Goal: Information Seeking & Learning: Find specific fact

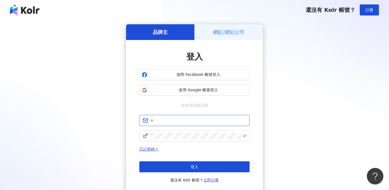
click at [202, 121] on input "text" at bounding box center [198, 121] width 96 height 6
click at [152, 122] on input "**********" at bounding box center [198, 121] width 96 height 6
type input "**********"
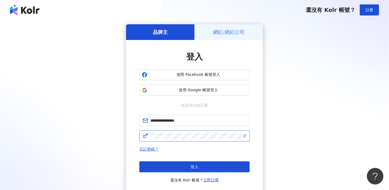
click button "登入" at bounding box center [194, 167] width 110 height 11
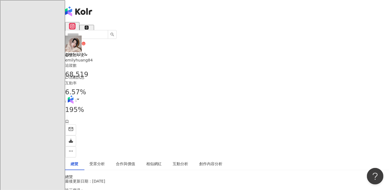
click at [92, 30] on div "1.4萬" at bounding box center [87, 32] width 10 height 4
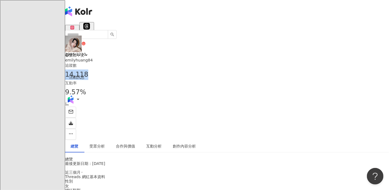
drag, startPoint x: 282, startPoint y: 44, endPoint x: 267, endPoint y: 45, distance: 14.9
click at [88, 71] on span "14,118" at bounding box center [76, 75] width 23 height 8
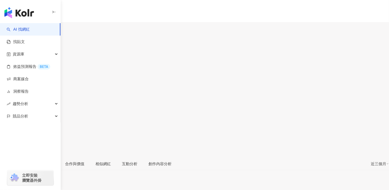
click at [56, 26] on button "1.9萬" at bounding box center [49, 30] width 14 height 11
click at [54, 30] on div "1.9萬" at bounding box center [49, 32] width 10 height 4
drag, startPoint x: 281, startPoint y: 46, endPoint x: 263, endPoint y: 45, distance: 17.7
click at [263, 62] on div "追蹤數 19,227" at bounding box center [194, 71] width 389 height 18
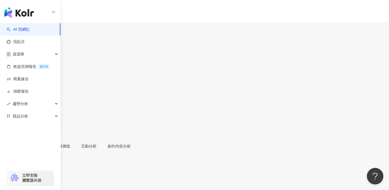
drag, startPoint x: 266, startPoint y: 43, endPoint x: 284, endPoint y: 46, distance: 18.2
click at [284, 70] on div "19,227" at bounding box center [194, 75] width 389 height 10
copy span "19,227"
